Goal: Task Accomplishment & Management: Manage account settings

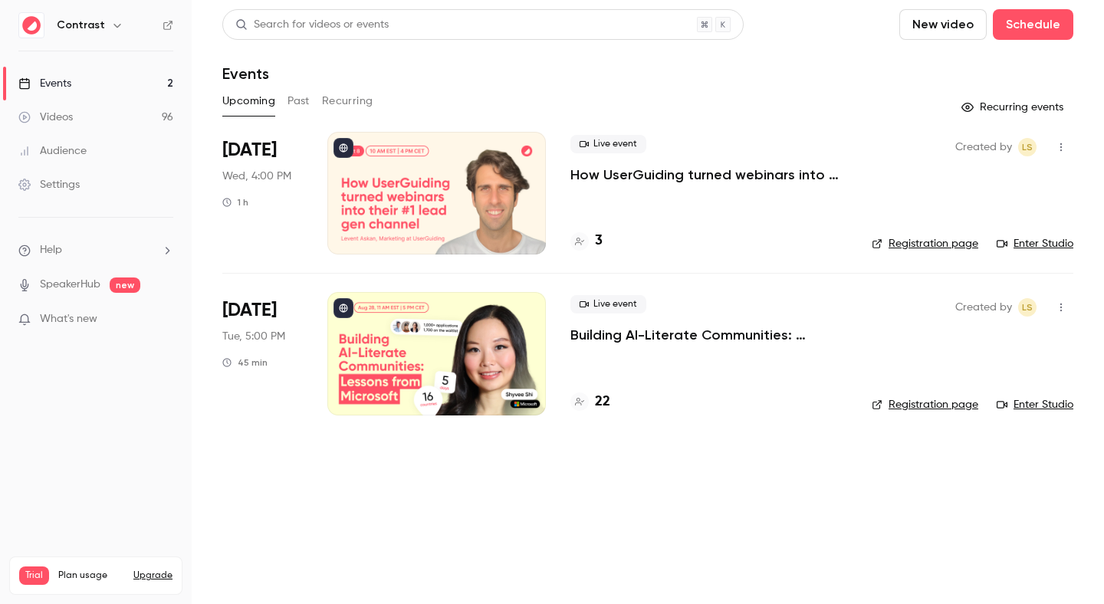
click at [108, 22] on button "button" at bounding box center [117, 25] width 18 height 18
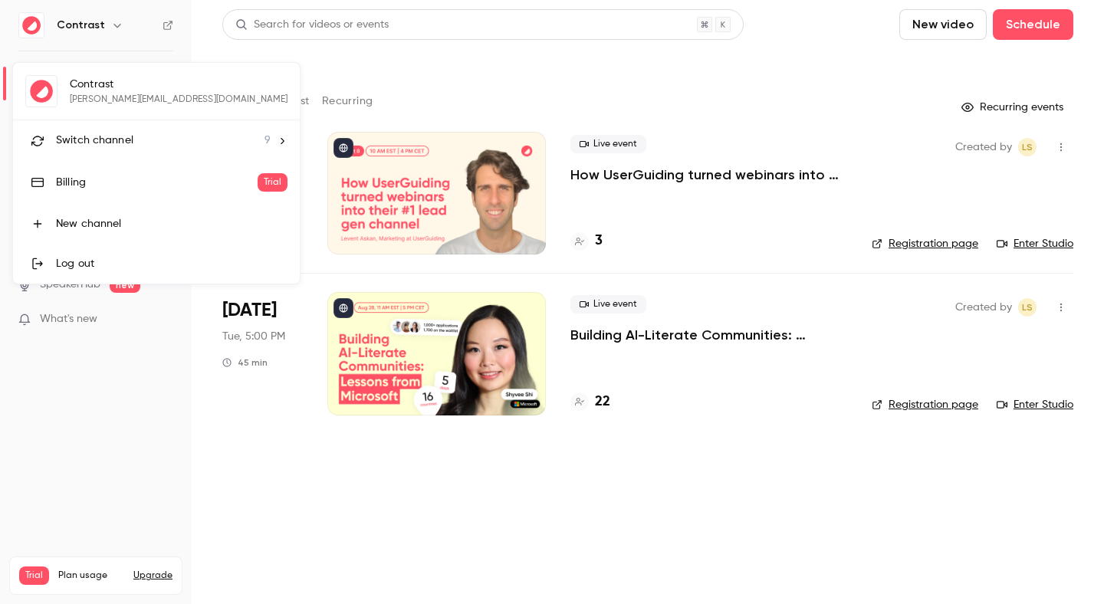
click at [115, 266] on div "Log out" at bounding box center [172, 263] width 232 height 15
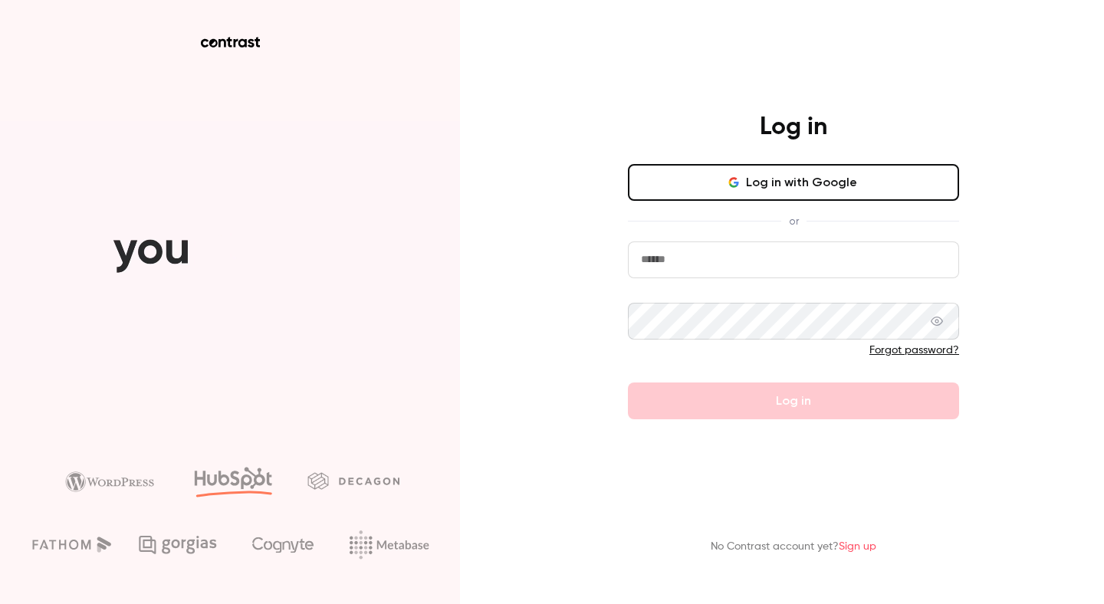
click at [650, 262] on input "email" at bounding box center [793, 260] width 331 height 37
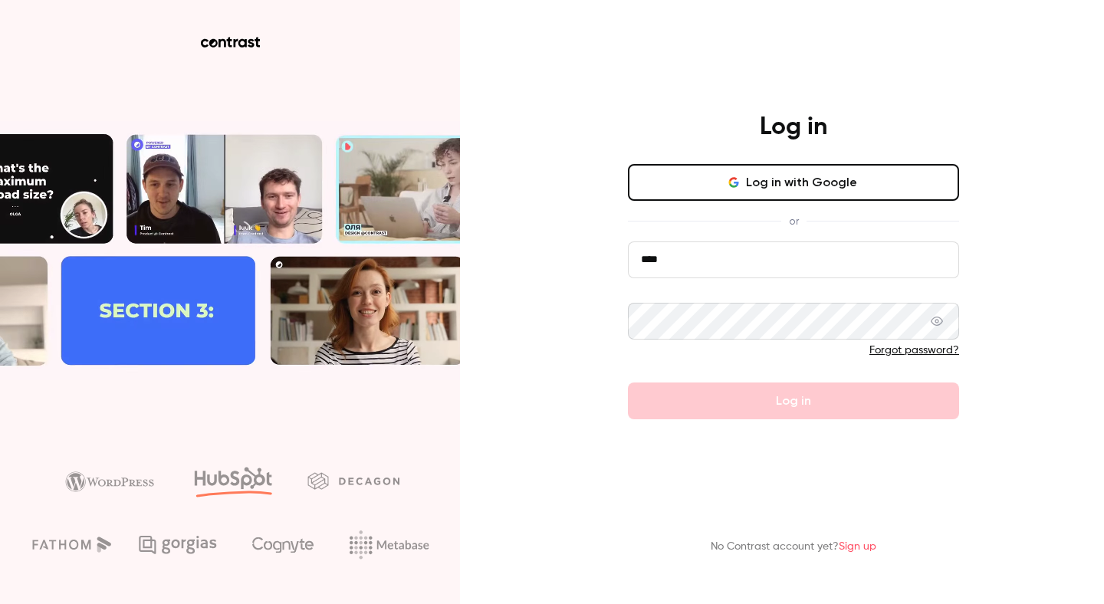
type input "**********"
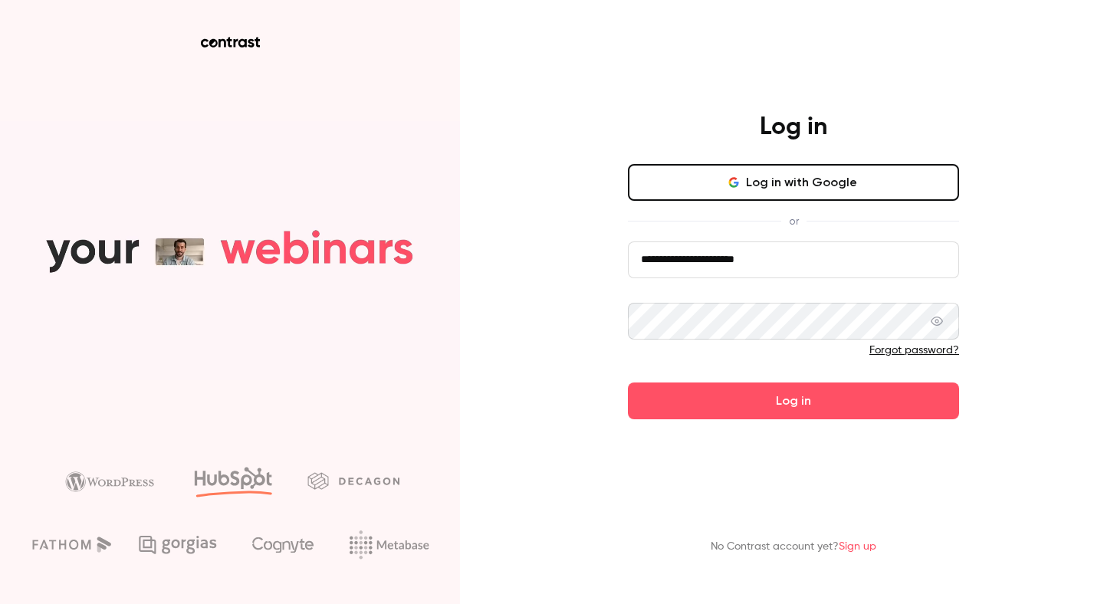
click at [628, 383] on button "Log in" at bounding box center [793, 401] width 331 height 37
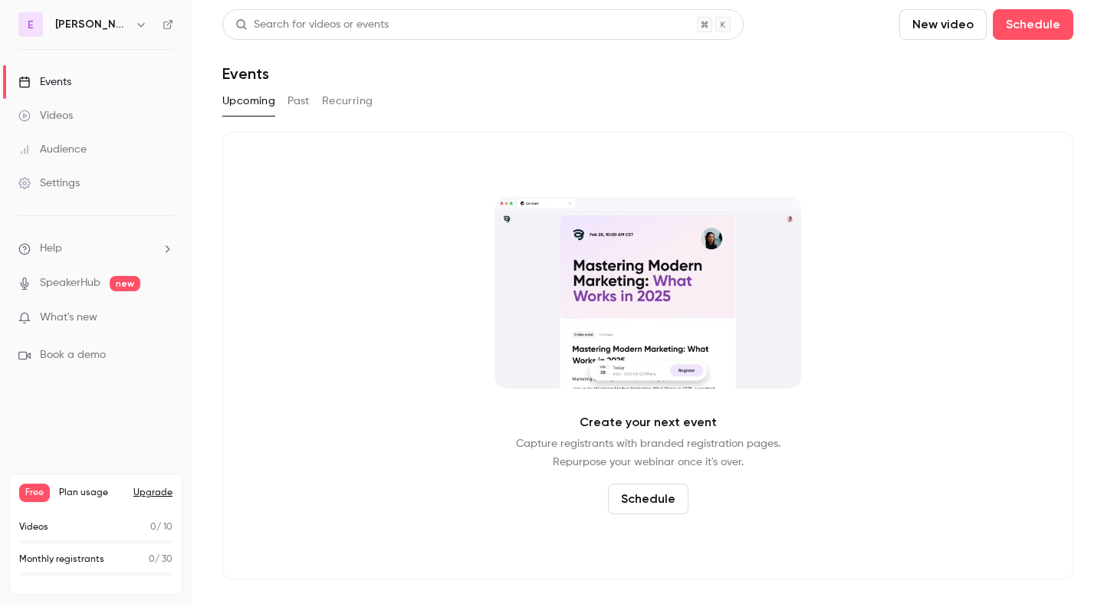
click at [113, 78] on link "Events" at bounding box center [96, 82] width 192 height 34
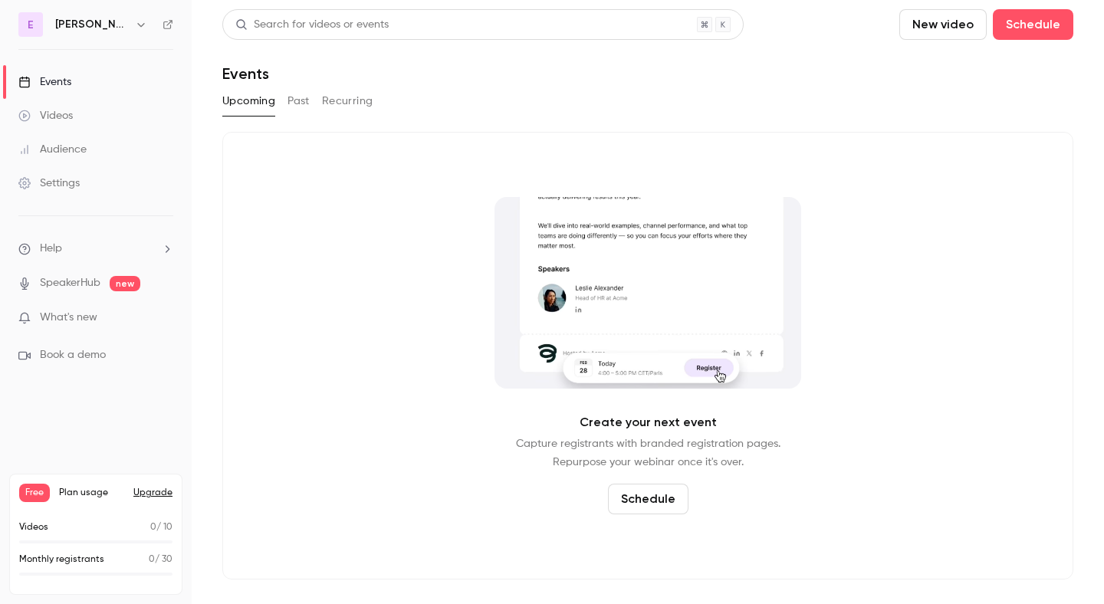
click at [103, 124] on link "Videos" at bounding box center [96, 116] width 192 height 34
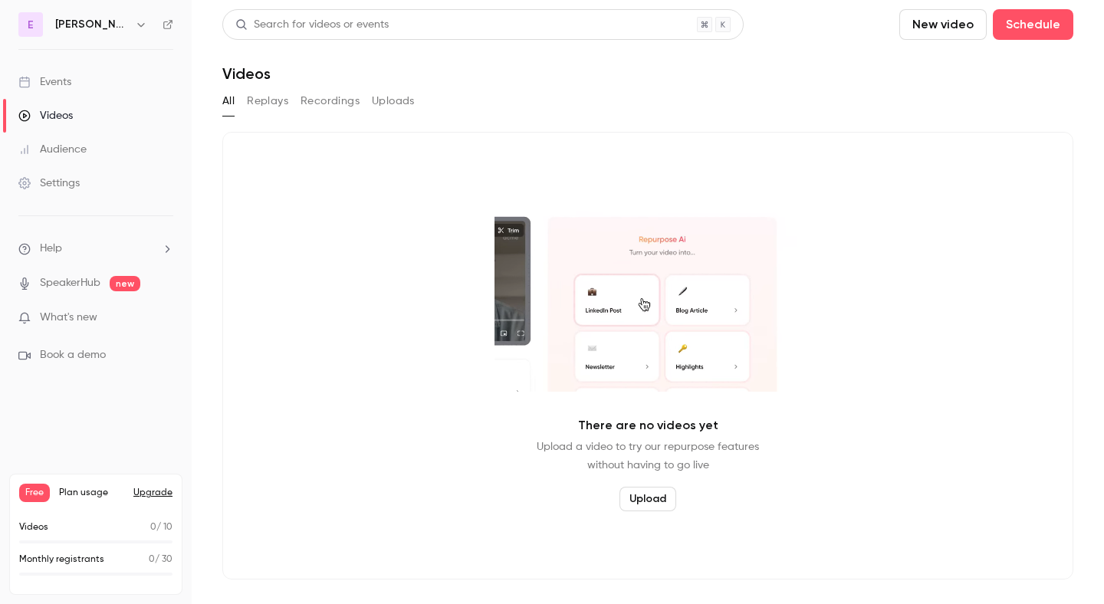
click at [104, 156] on link "Audience" at bounding box center [96, 150] width 192 height 34
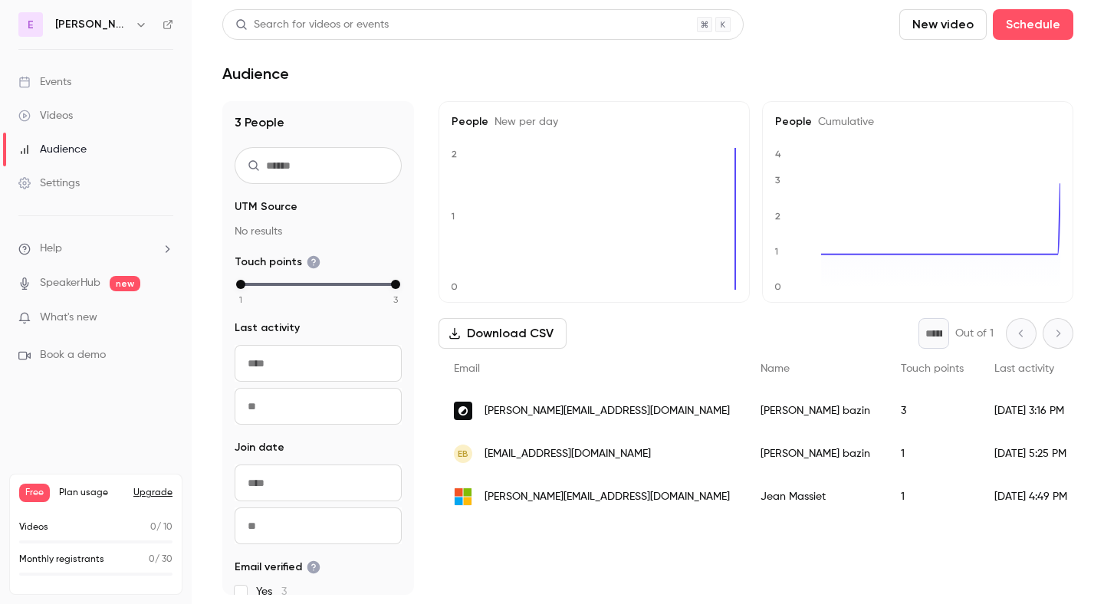
click at [98, 119] on link "Videos" at bounding box center [96, 116] width 192 height 34
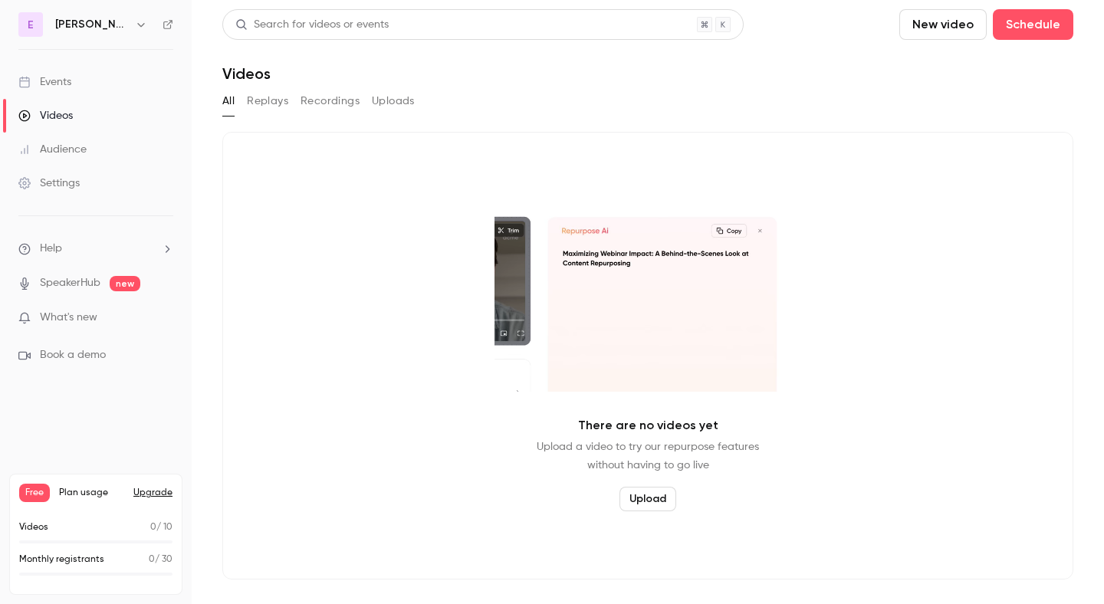
click at [92, 79] on link "Events" at bounding box center [96, 82] width 192 height 34
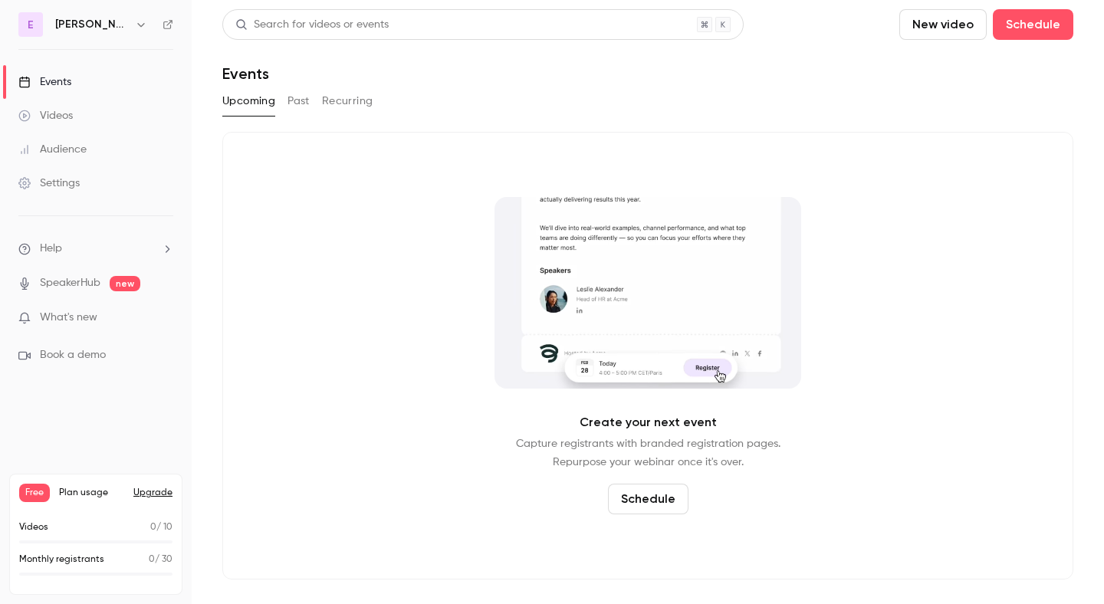
click at [81, 106] on link "Videos" at bounding box center [96, 116] width 192 height 34
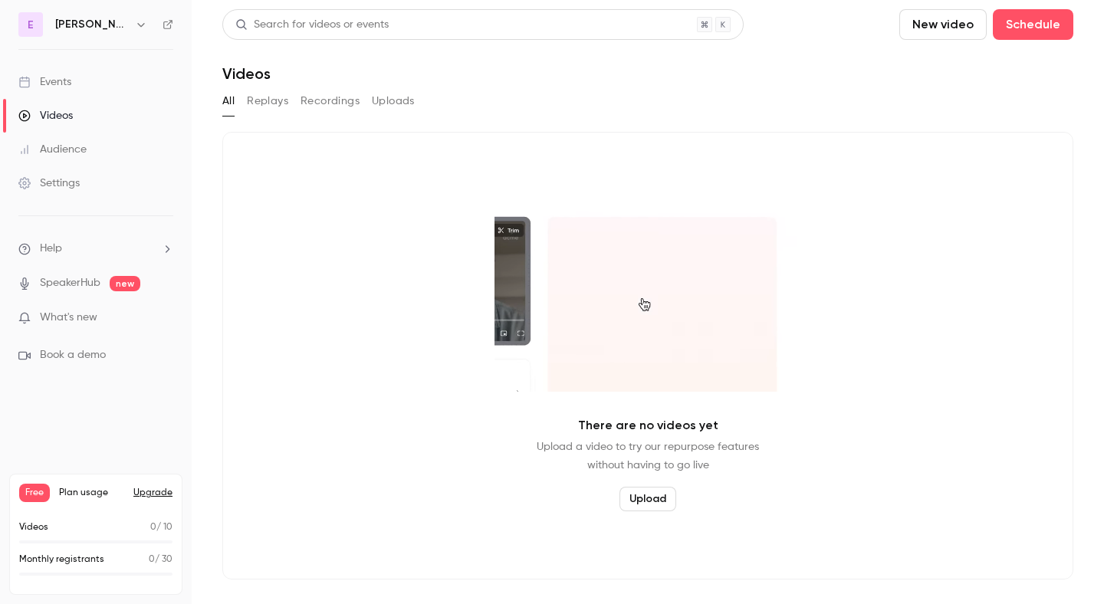
click at [67, 83] on div "Events" at bounding box center [44, 81] width 53 height 15
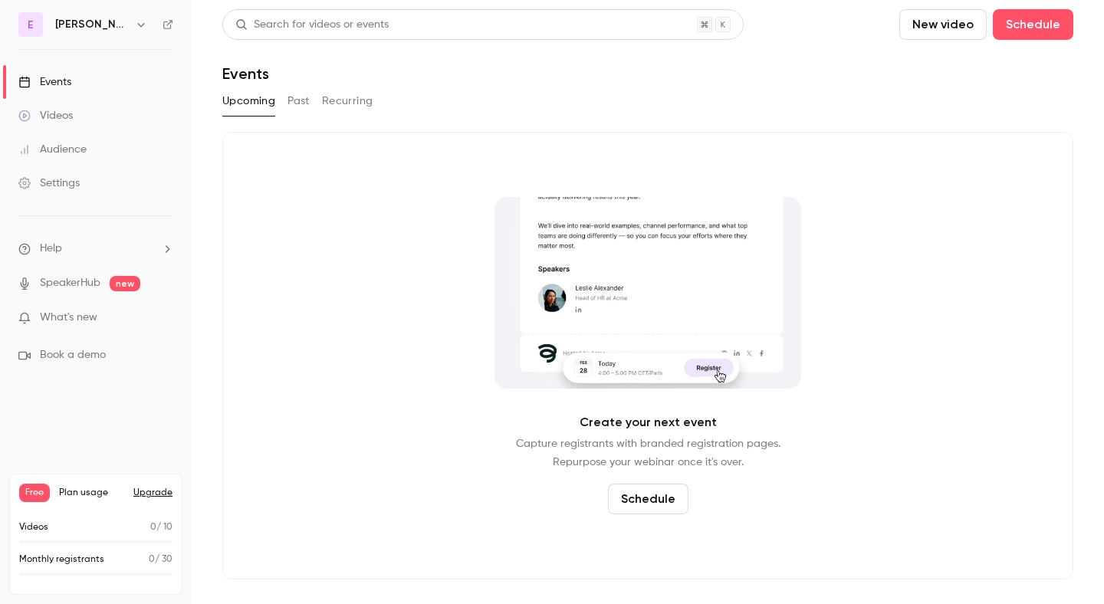
click at [61, 116] on div "Videos" at bounding box center [45, 115] width 54 height 15
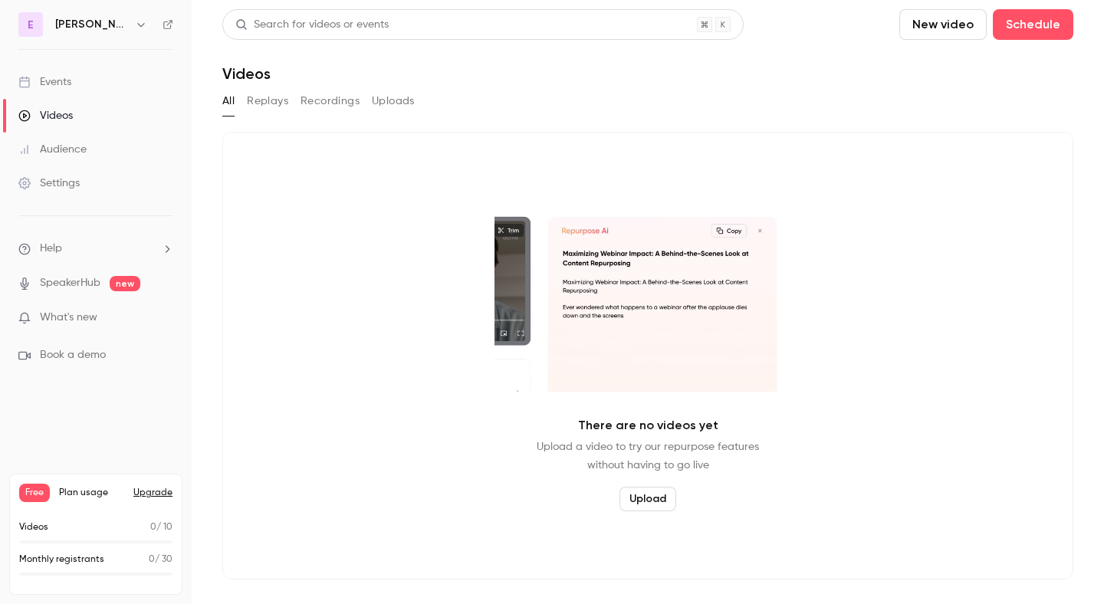
click at [69, 159] on link "Audience" at bounding box center [96, 150] width 192 height 34
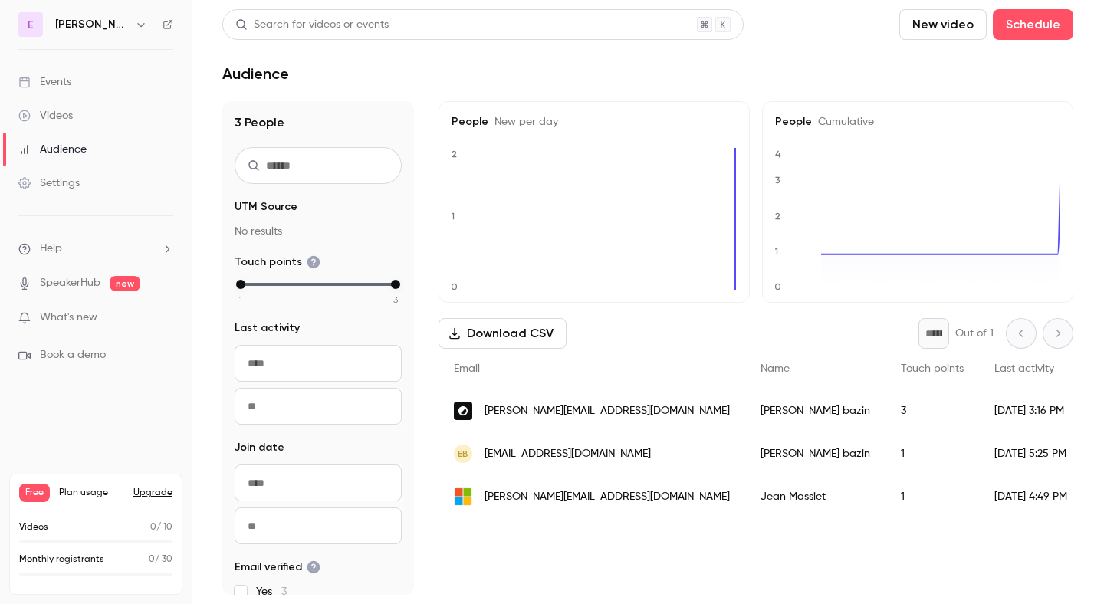
click at [67, 120] on div "Videos" at bounding box center [45, 115] width 54 height 15
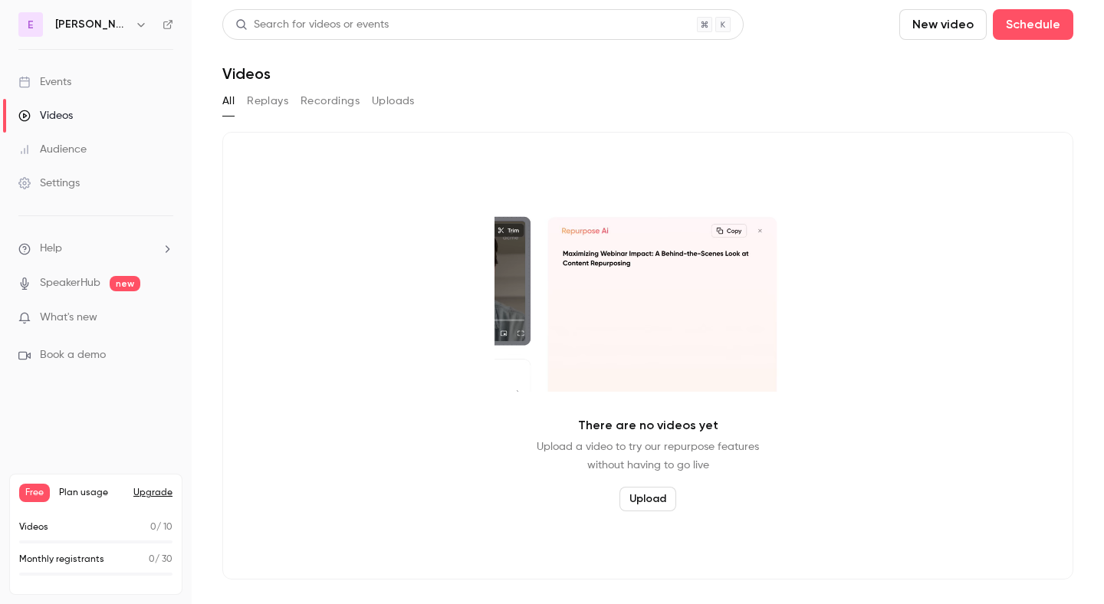
click at [61, 163] on link "Audience" at bounding box center [96, 150] width 192 height 34
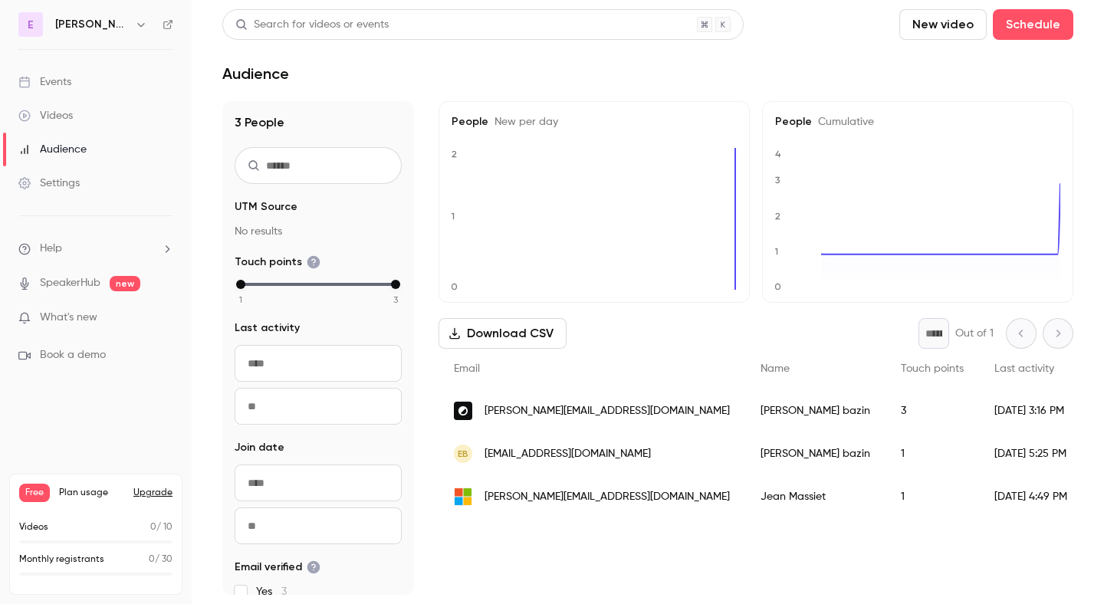
click at [61, 198] on link "Settings" at bounding box center [96, 183] width 192 height 34
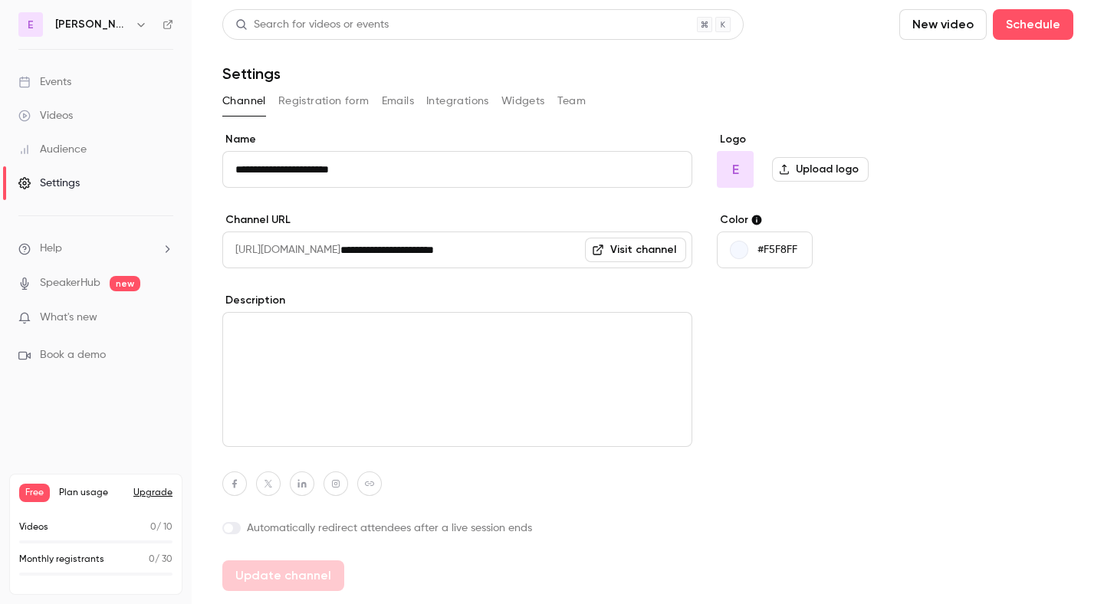
click at [56, 138] on link "Audience" at bounding box center [96, 150] width 192 height 34
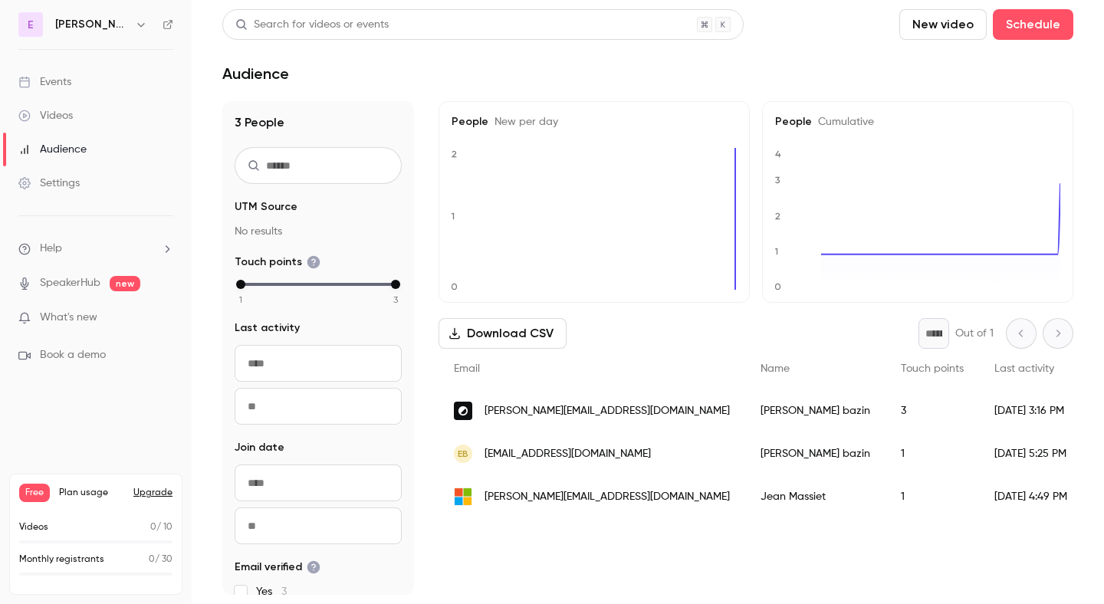
click at [56, 116] on div "Videos" at bounding box center [45, 115] width 54 height 15
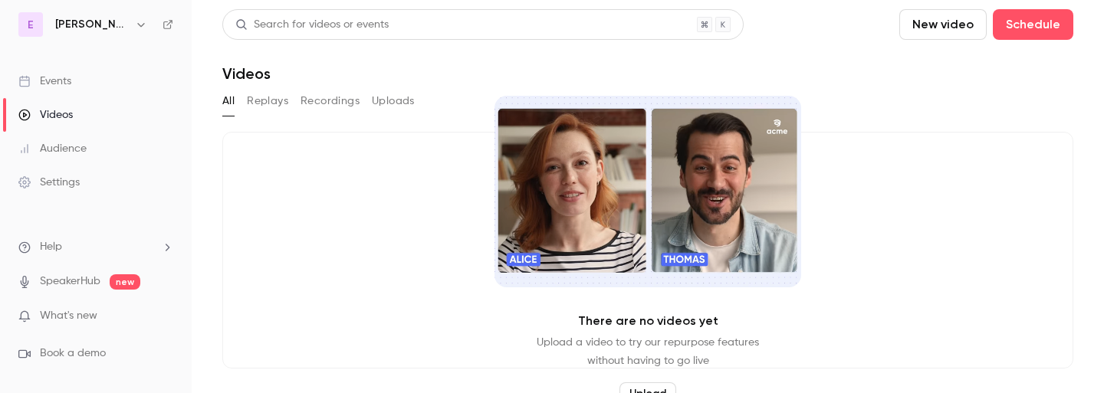
click at [69, 82] on div "Events" at bounding box center [44, 81] width 53 height 15
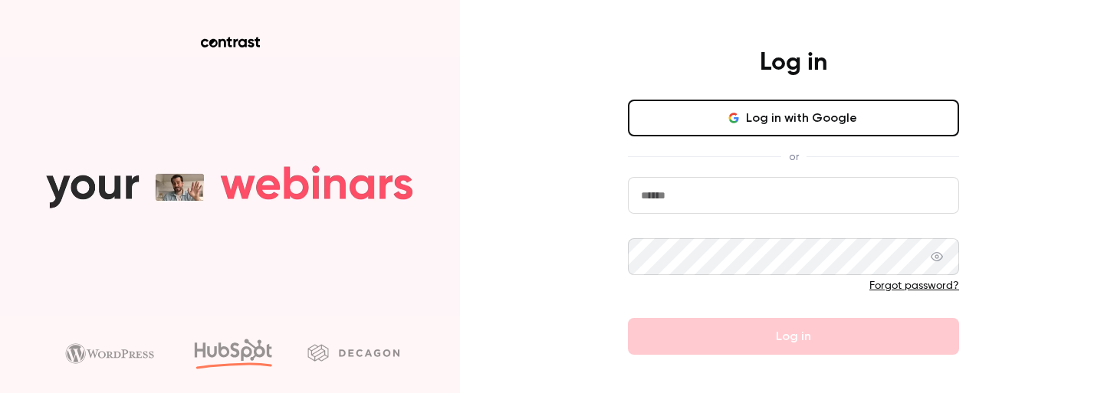
click at [656, 201] on input "email" at bounding box center [793, 195] width 331 height 37
type input "**********"
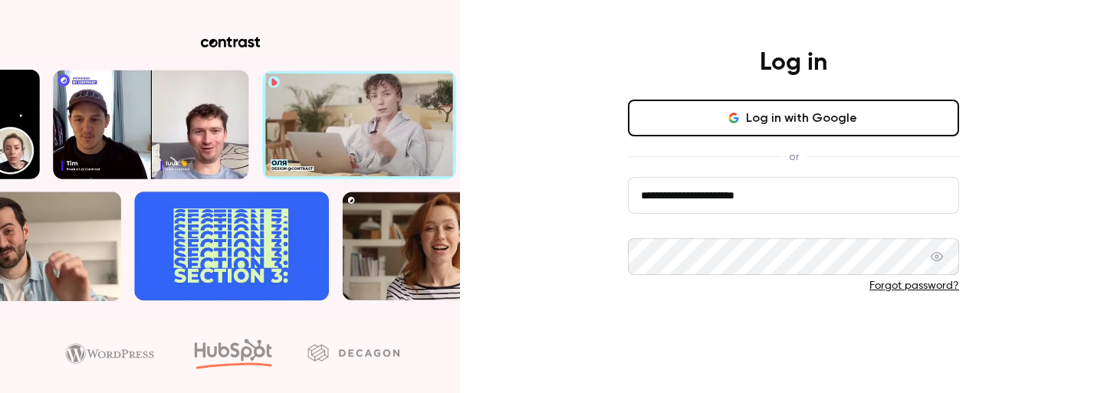
click at [810, 332] on button "Log in" at bounding box center [793, 336] width 331 height 37
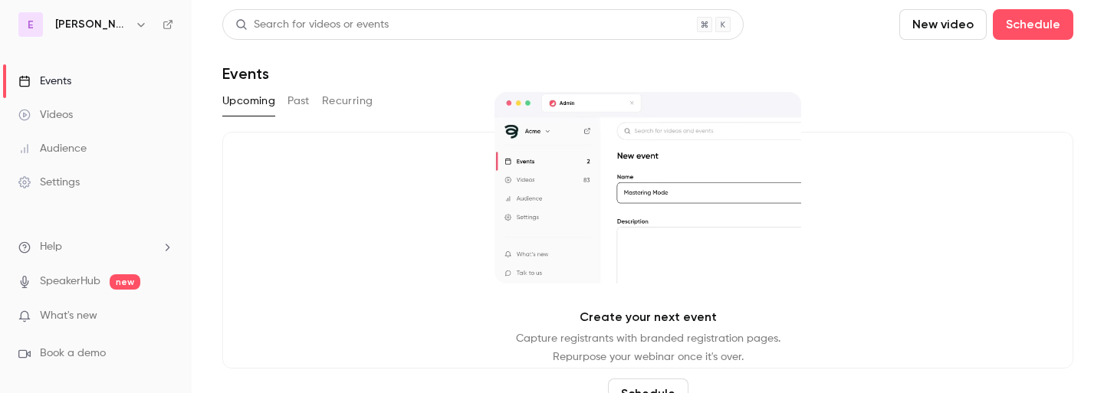
click at [140, 90] on link "Events" at bounding box center [96, 81] width 192 height 34
click at [140, 120] on link "Videos" at bounding box center [96, 115] width 192 height 34
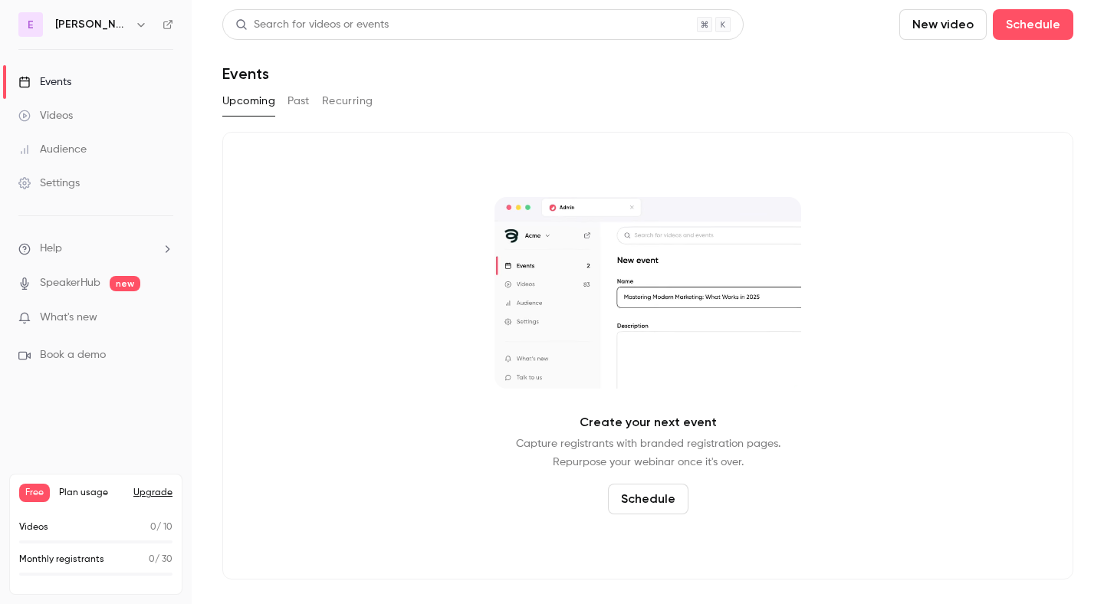
click at [139, 27] on icon "button" at bounding box center [141, 24] width 12 height 12
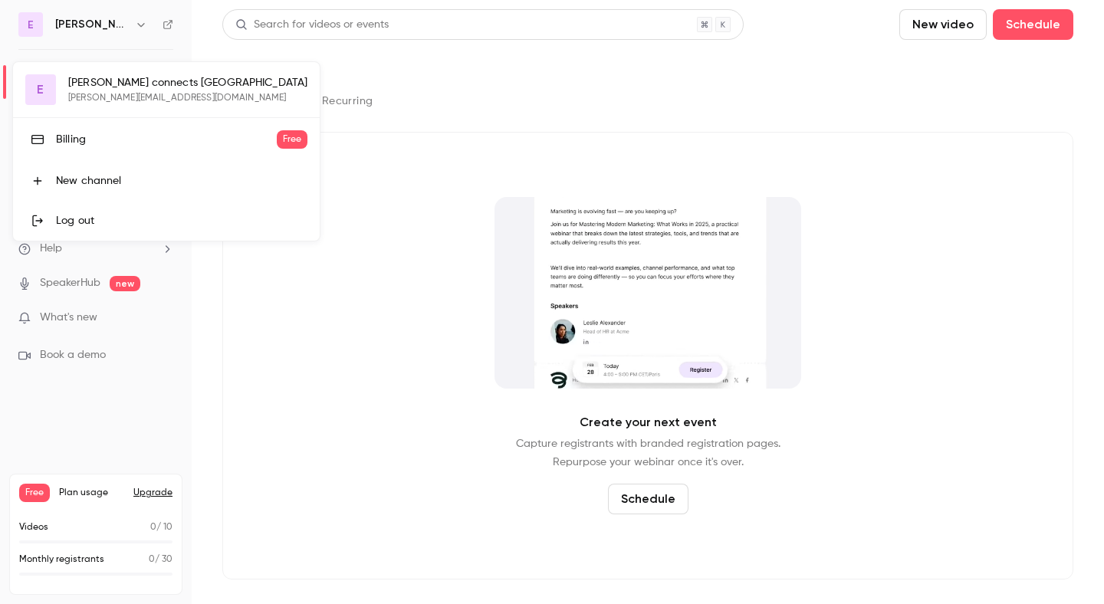
click at [140, 212] on link "Log out" at bounding box center [166, 221] width 307 height 40
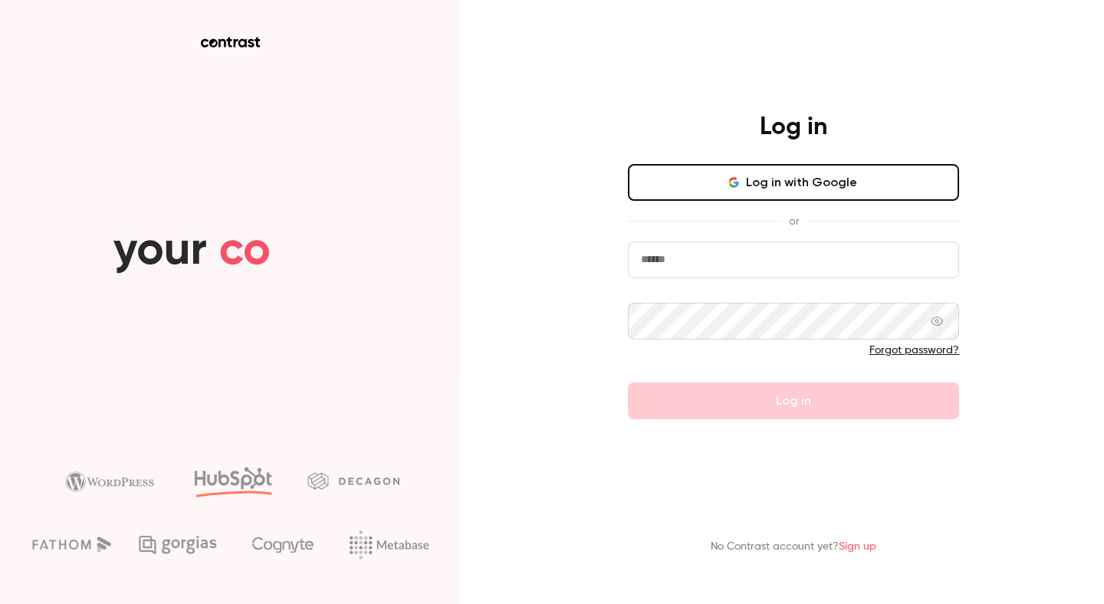
click at [794, 169] on button "Log in with Google" at bounding box center [793, 182] width 331 height 37
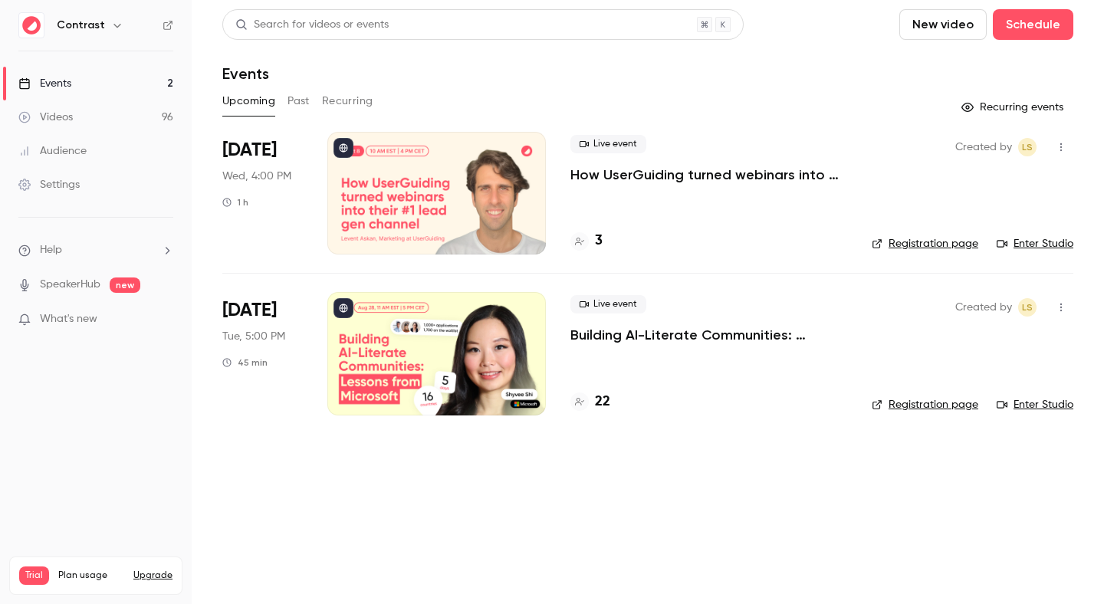
click at [113, 25] on icon "button" at bounding box center [116, 26] width 7 height 4
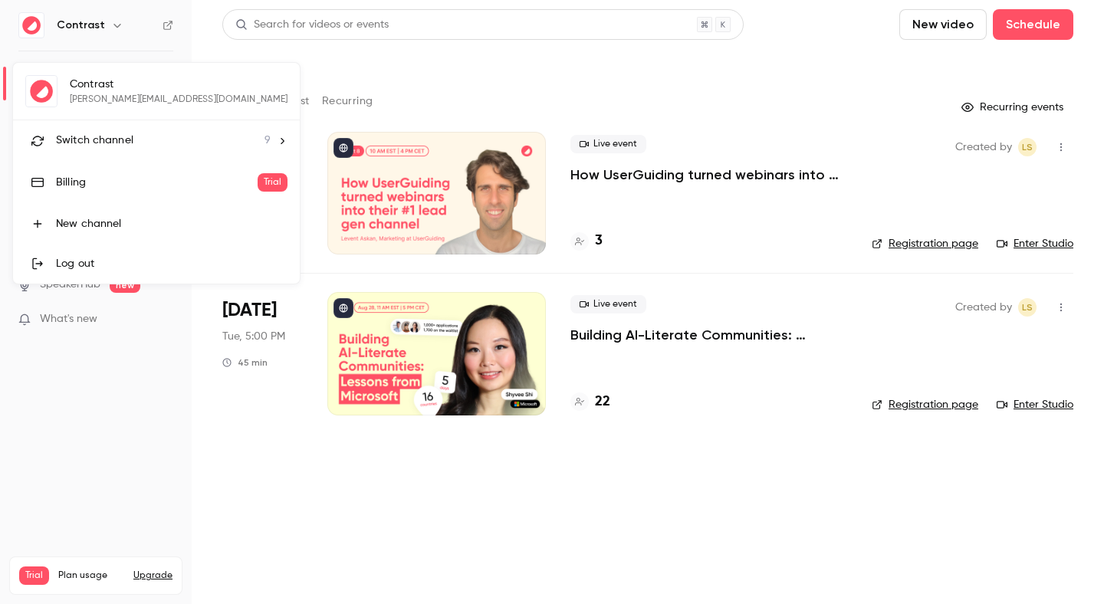
click at [89, 148] on span "Switch channel" at bounding box center [94, 141] width 77 height 16
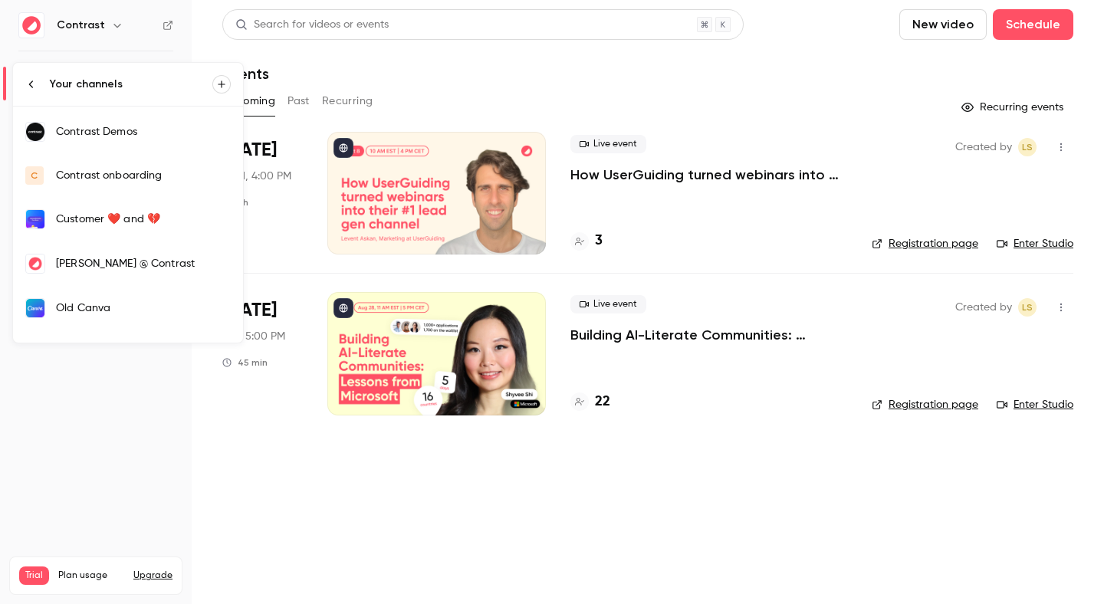
scroll to position [161, 0]
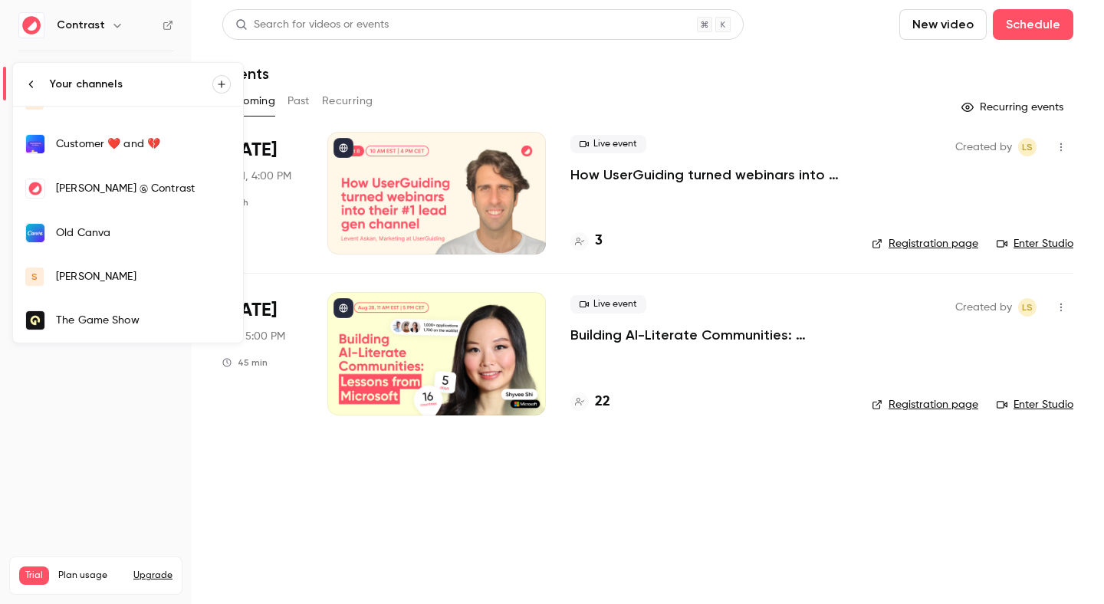
click at [85, 274] on div "[PERSON_NAME]" at bounding box center [143, 276] width 175 height 15
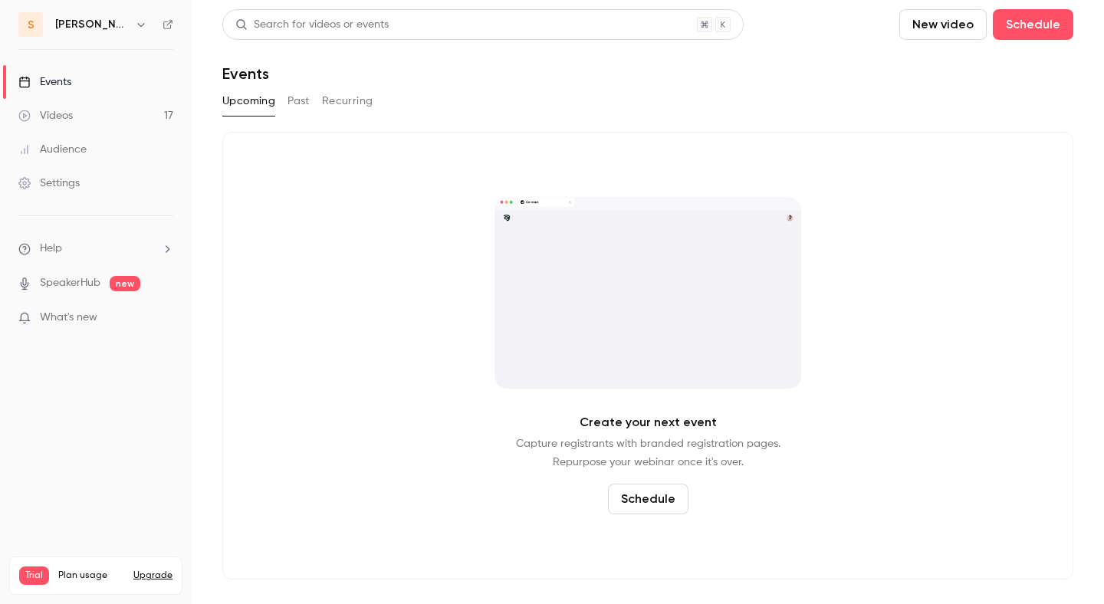
click at [91, 187] on link "Settings" at bounding box center [96, 183] width 192 height 34
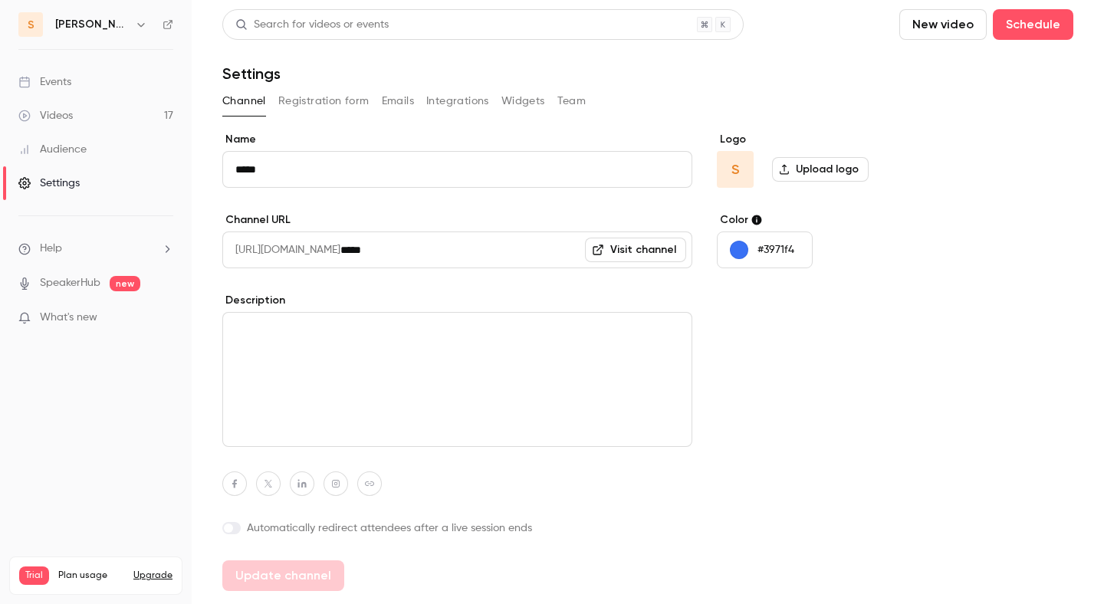
click at [573, 103] on button "Team" at bounding box center [571, 101] width 29 height 25
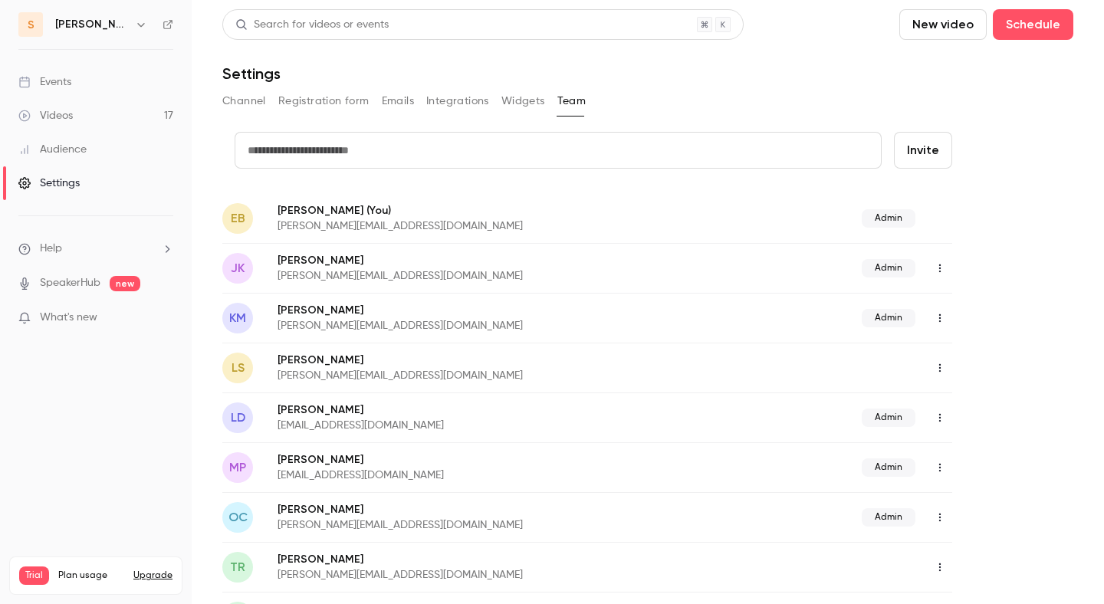
click at [607, 156] on input "text" at bounding box center [558, 150] width 647 height 37
type input "**********"
click at [923, 121] on div "**********" at bounding box center [647, 450] width 851 height 882
click at [923, 146] on button "Invite" at bounding box center [923, 150] width 58 height 37
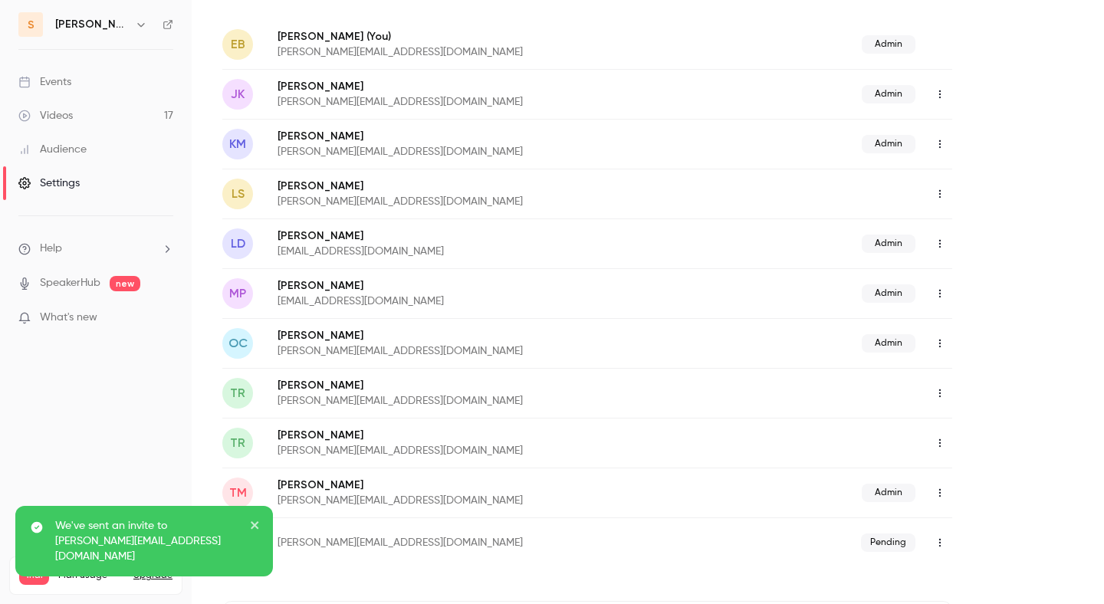
scroll to position [346, 0]
